Goal: Information Seeking & Learning: Learn about a topic

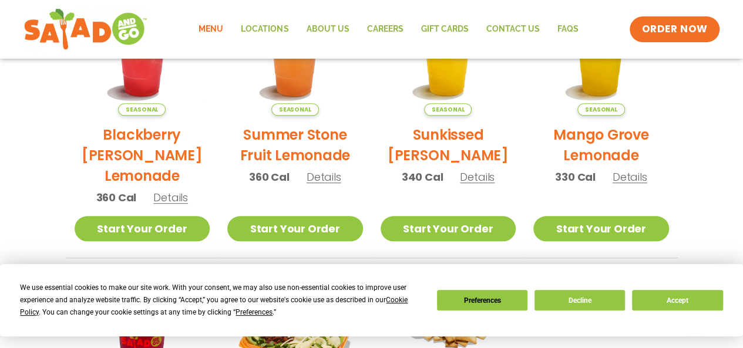
scroll to position [349, 0]
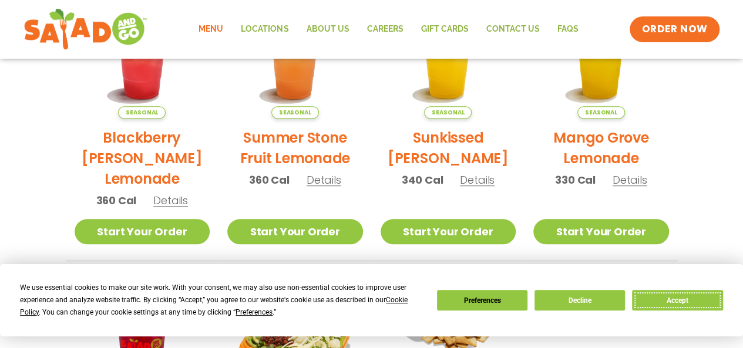
click at [676, 296] on button "Accept" at bounding box center [677, 300] width 90 height 21
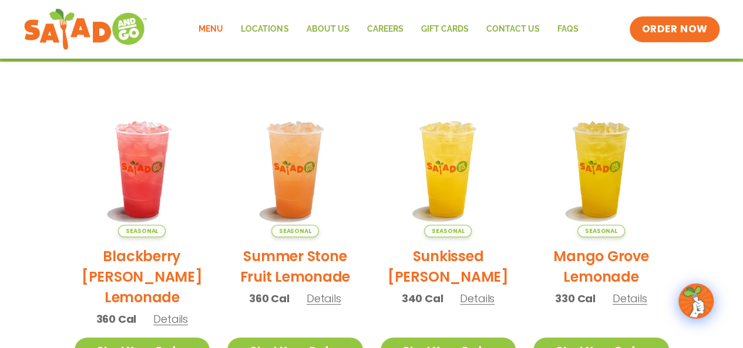
scroll to position [0, 0]
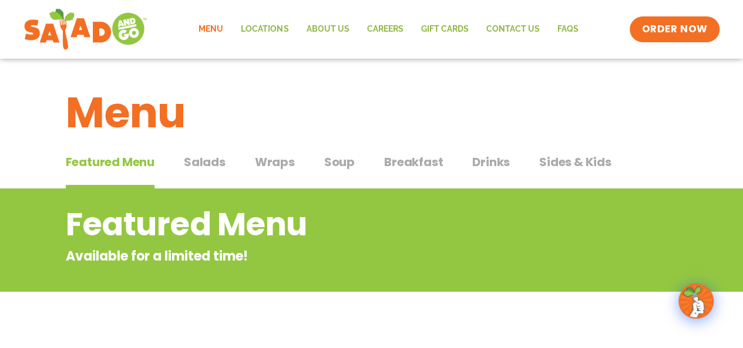
click at [270, 160] on span "Wraps" at bounding box center [275, 162] width 40 height 18
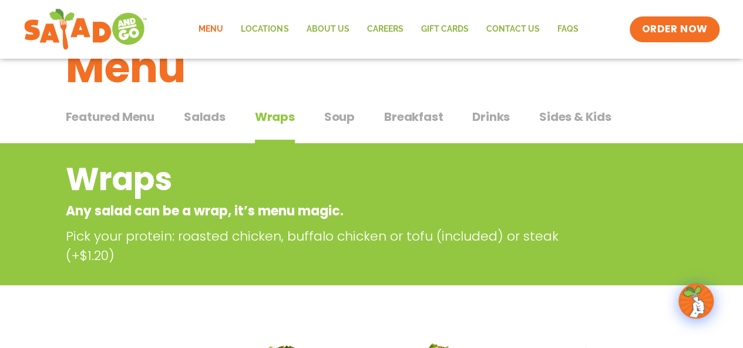
scroll to position [45, 0]
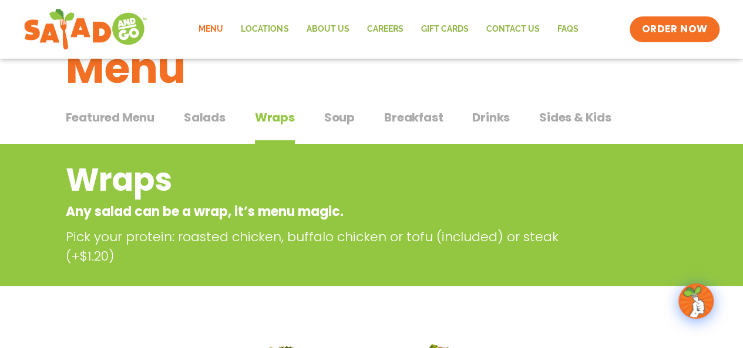
click at [208, 119] on span "Salads" at bounding box center [205, 118] width 42 height 18
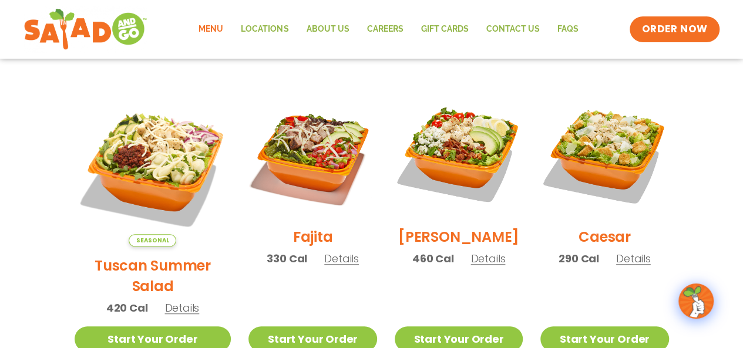
scroll to position [298, 0]
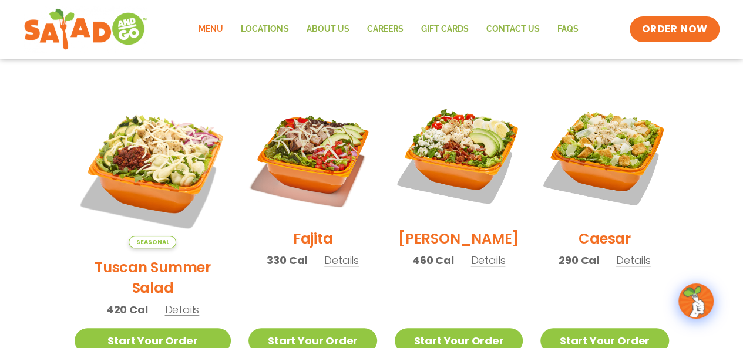
click at [123, 257] on h2 "Tuscan Summer Salad" at bounding box center [153, 277] width 157 height 41
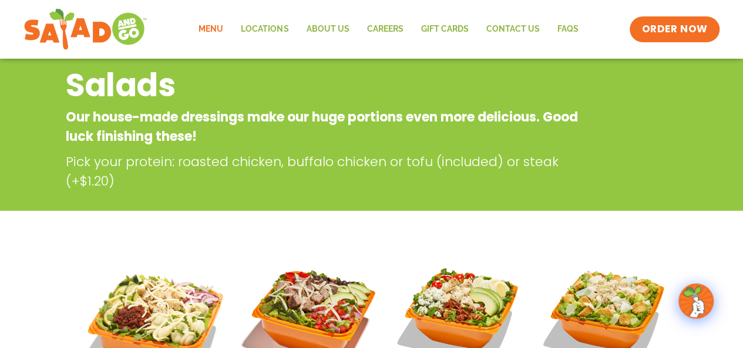
scroll to position [0, 0]
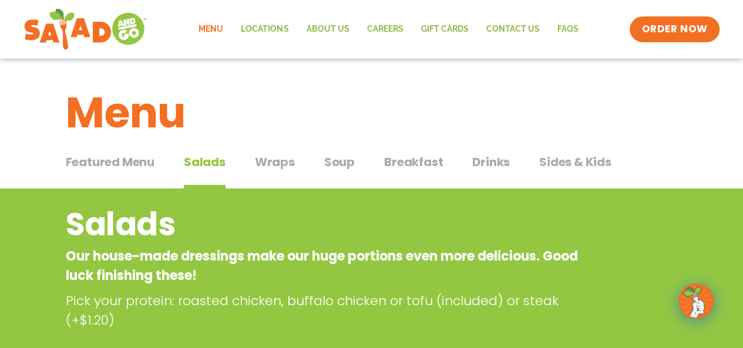
click at [110, 166] on span "Featured Menu" at bounding box center [110, 162] width 89 height 18
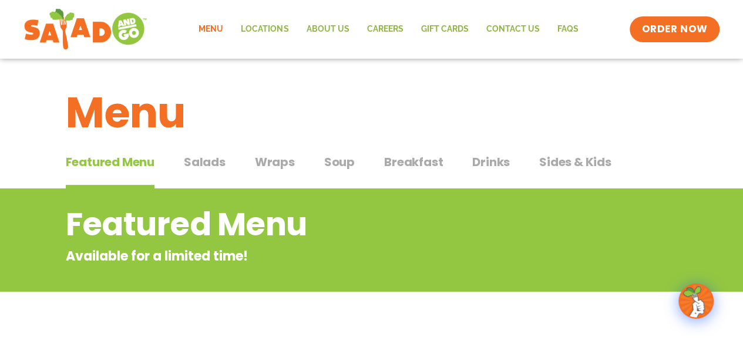
click at [345, 164] on span "Soup" at bounding box center [339, 162] width 31 height 18
